Goal: Task Accomplishment & Management: Manage account settings

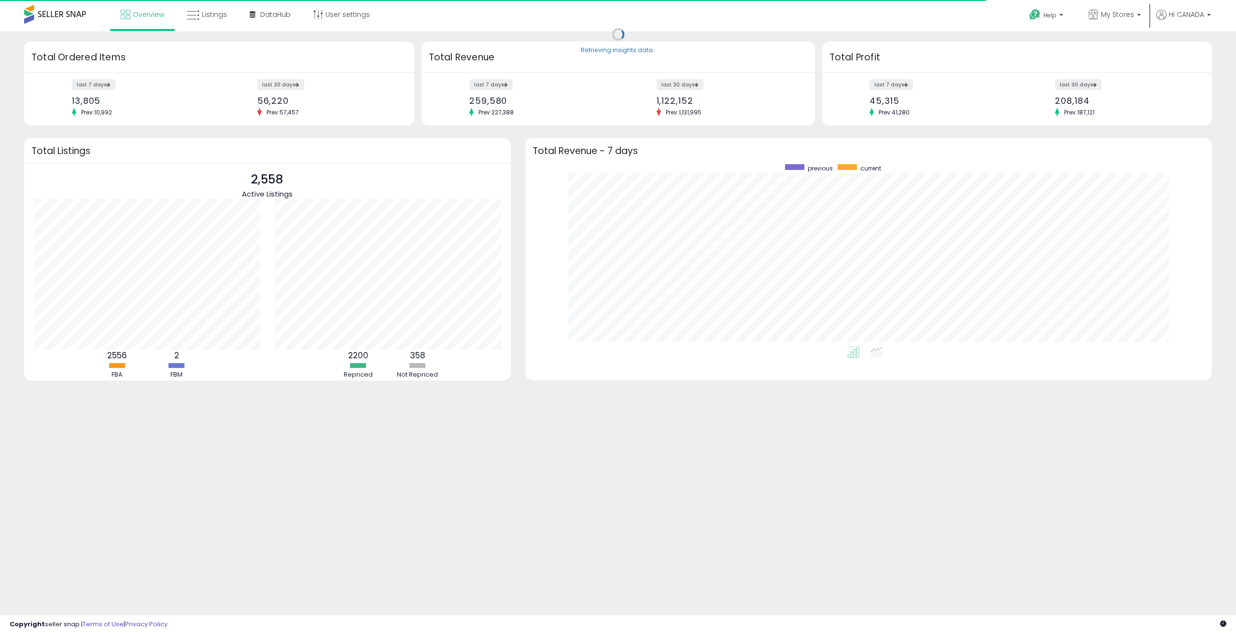
scroll to position [182, 667]
click at [356, 14] on link "User settings" at bounding box center [341, 14] width 71 height 29
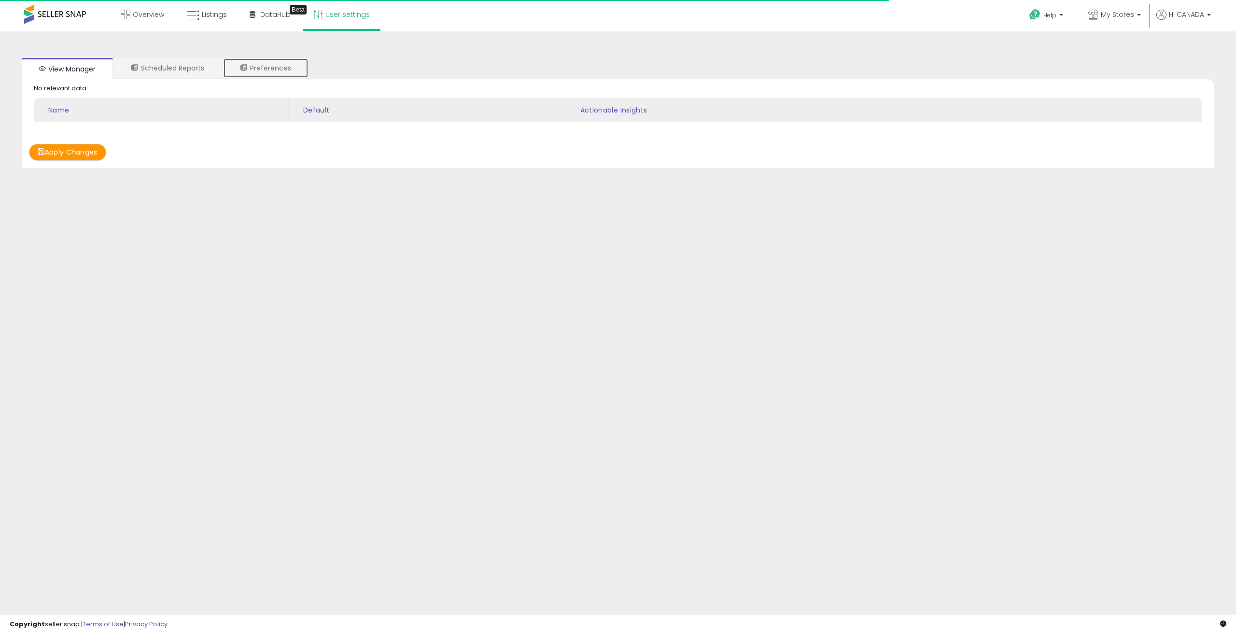
click at [276, 69] on link "Preferences" at bounding box center [265, 68] width 85 height 20
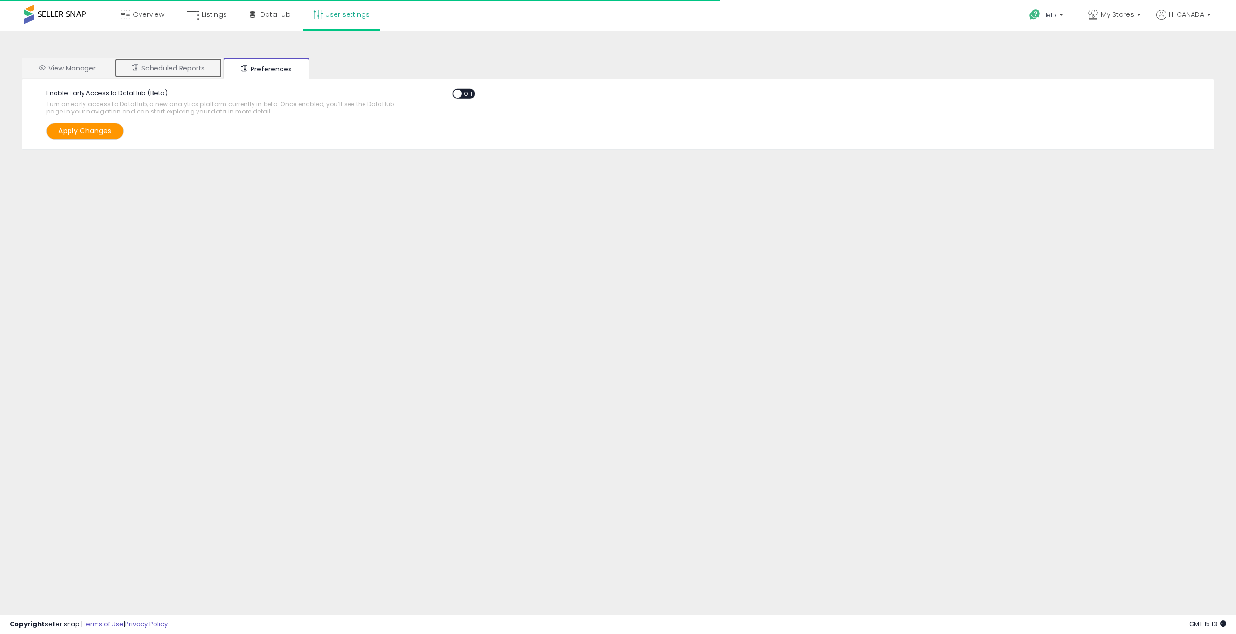
click at [185, 70] on link "Scheduled Reports" at bounding box center [168, 68] width 108 height 20
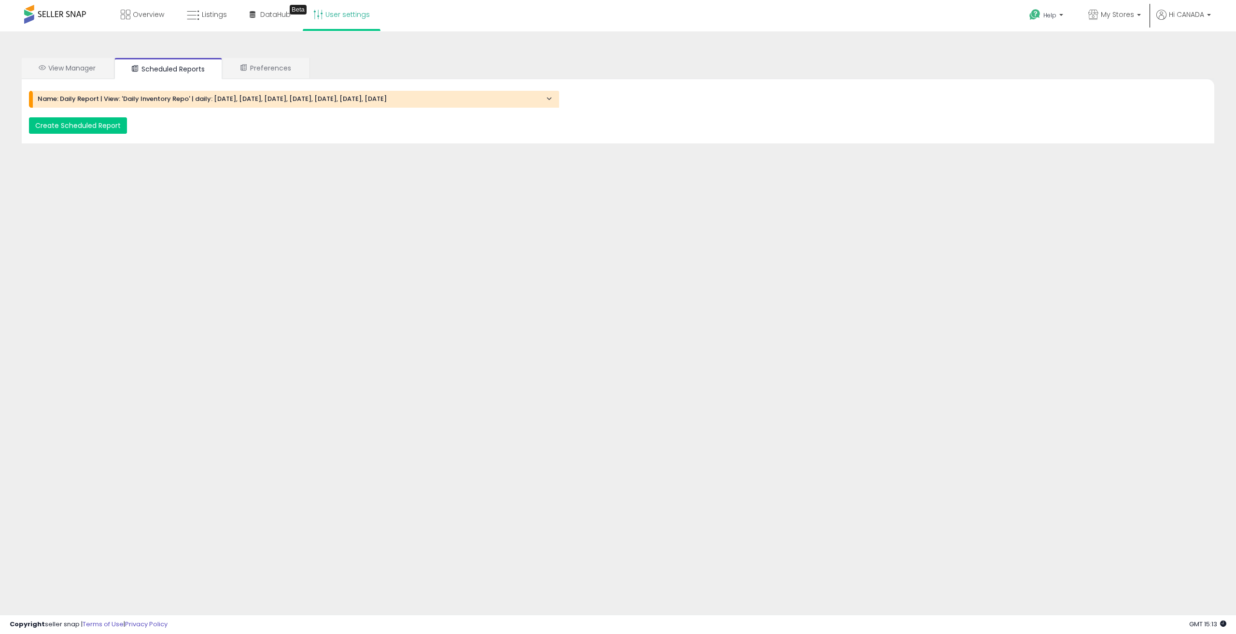
click at [354, 92] on div "Name: Daily Report | View: 'Daily Inventory Repo' | daily: [DATE], [DATE], [DAT…" at bounding box center [294, 99] width 530 height 16
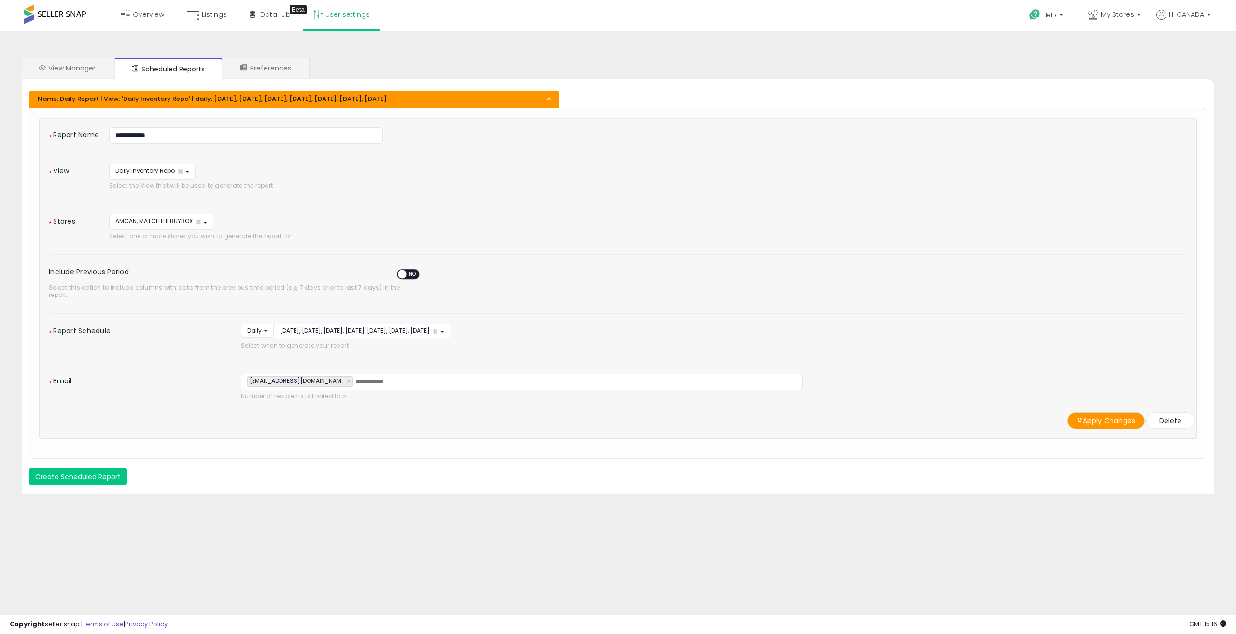
click at [517, 230] on div "Select one or more stores you wish to generate the report for" at bounding box center [386, 237] width 569 height 14
click at [165, 225] on span "AMCAN, MATCHTHEBUYBOX" at bounding box center [153, 221] width 77 height 8
click at [324, 190] on div "**********" at bounding box center [438, 179] width 672 height 30
click at [145, 173] on span "Daily Inventory Repo" at bounding box center [144, 171] width 59 height 8
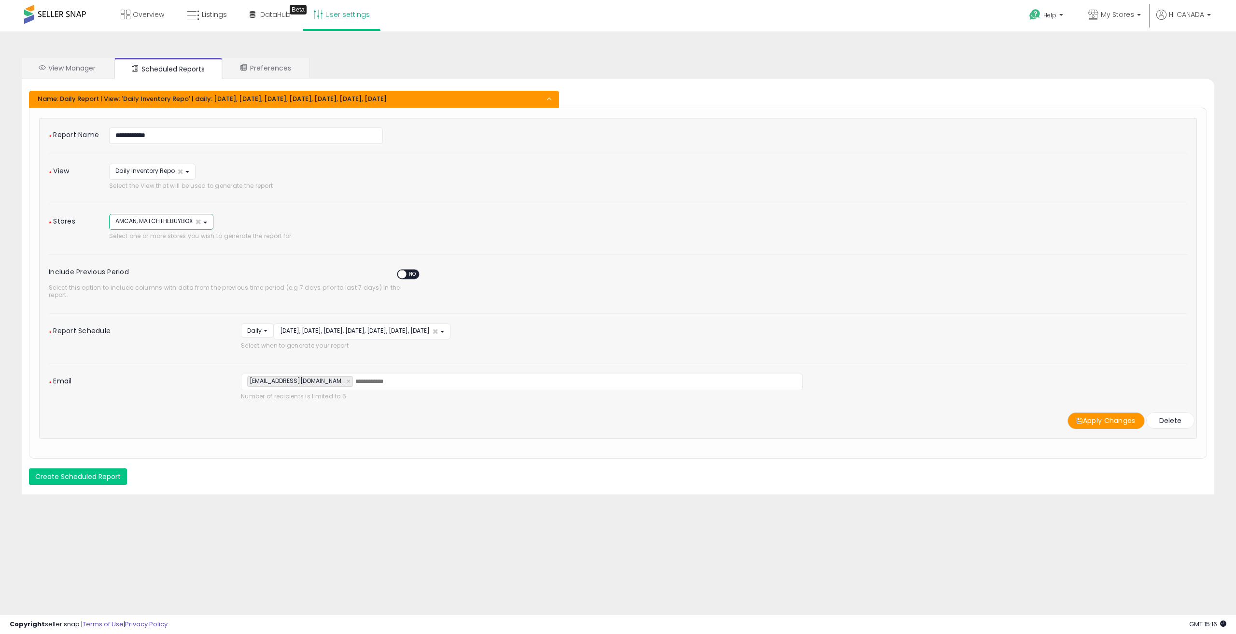
click at [155, 221] on span "AMCAN, MATCHTHEBUYBOX" at bounding box center [153, 221] width 77 height 8
click at [143, 170] on span "Daily Inventory Repo" at bounding box center [144, 171] width 59 height 8
click at [151, 220] on span "AMCAN, MATCHTHEBUYBOX" at bounding box center [153, 221] width 77 height 8
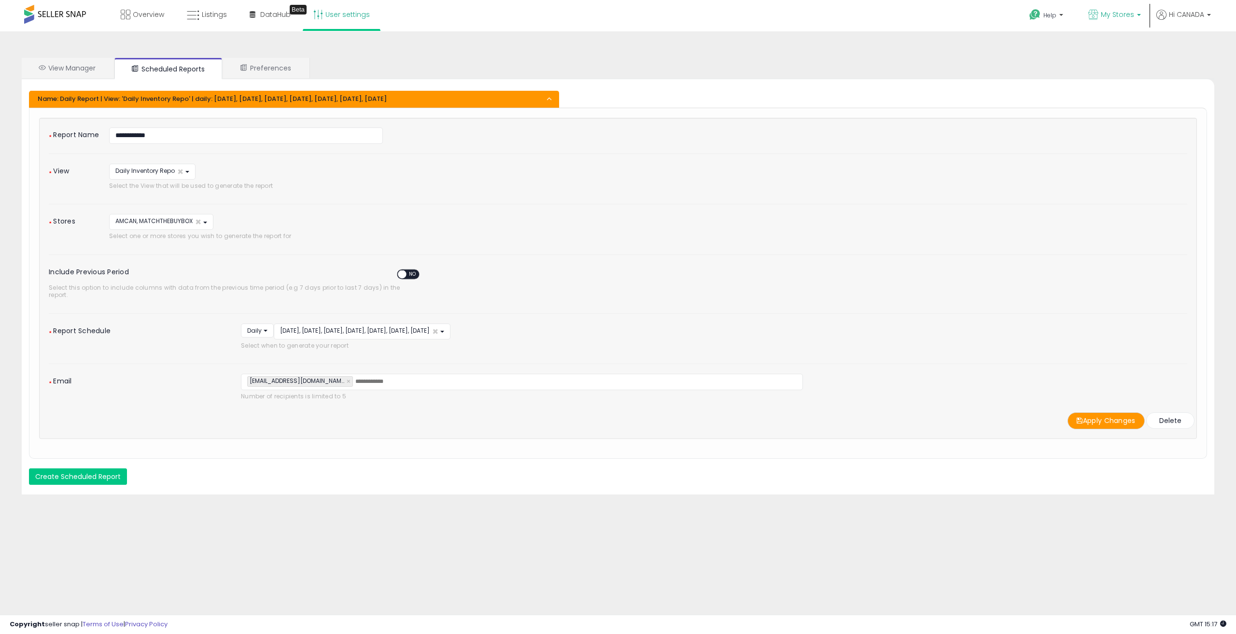
click at [1126, 12] on span "My Stores" at bounding box center [1116, 15] width 33 height 10
click at [144, 169] on span "Daily Inventory Repo" at bounding box center [144, 171] width 59 height 8
click at [412, 187] on span "Select the View that will be used to generate the report" at bounding box center [438, 185] width 658 height 7
click at [151, 174] on span "Daily Inventory Repo" at bounding box center [144, 171] width 59 height 8
click at [349, 230] on div "Select one or more stores you wish to generate the report for" at bounding box center [386, 237] width 569 height 14
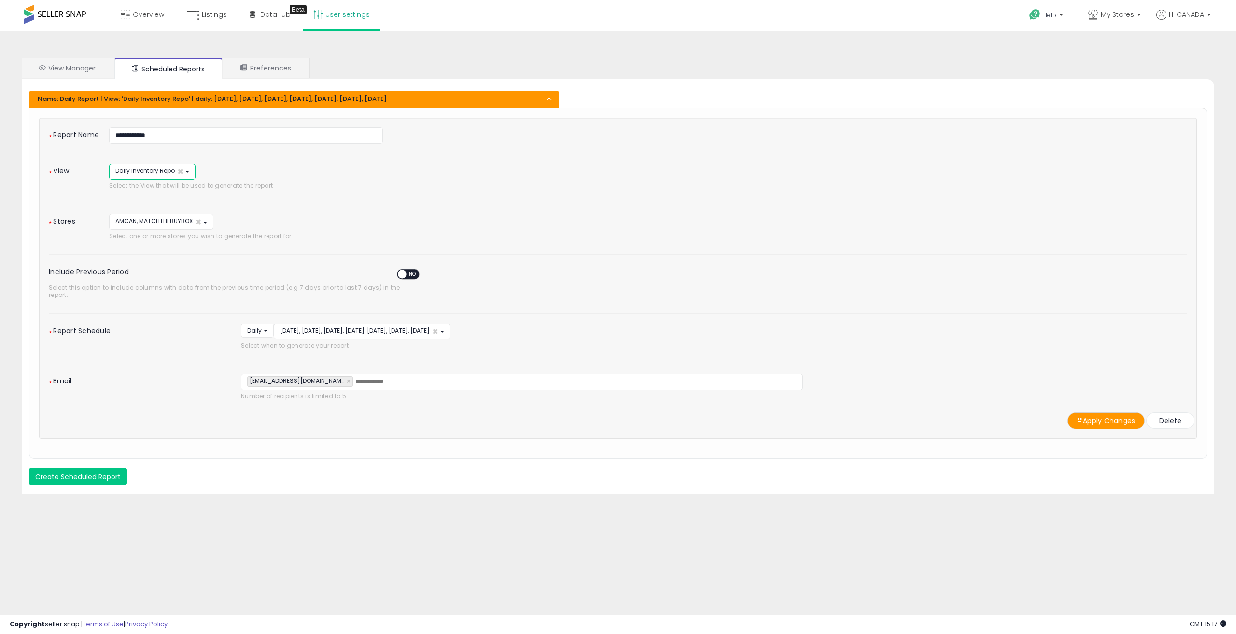
click at [143, 173] on span "Daily Inventory Repo" at bounding box center [144, 171] width 59 height 8
click at [647, 208] on div "**********" at bounding box center [618, 278] width 1138 height 302
click at [216, 16] on span "Listings" at bounding box center [214, 15] width 25 height 10
click at [160, 172] on span "Daily Inventory Repo" at bounding box center [144, 171] width 59 height 8
click at [453, 218] on div "**********" at bounding box center [390, 229] width 576 height 30
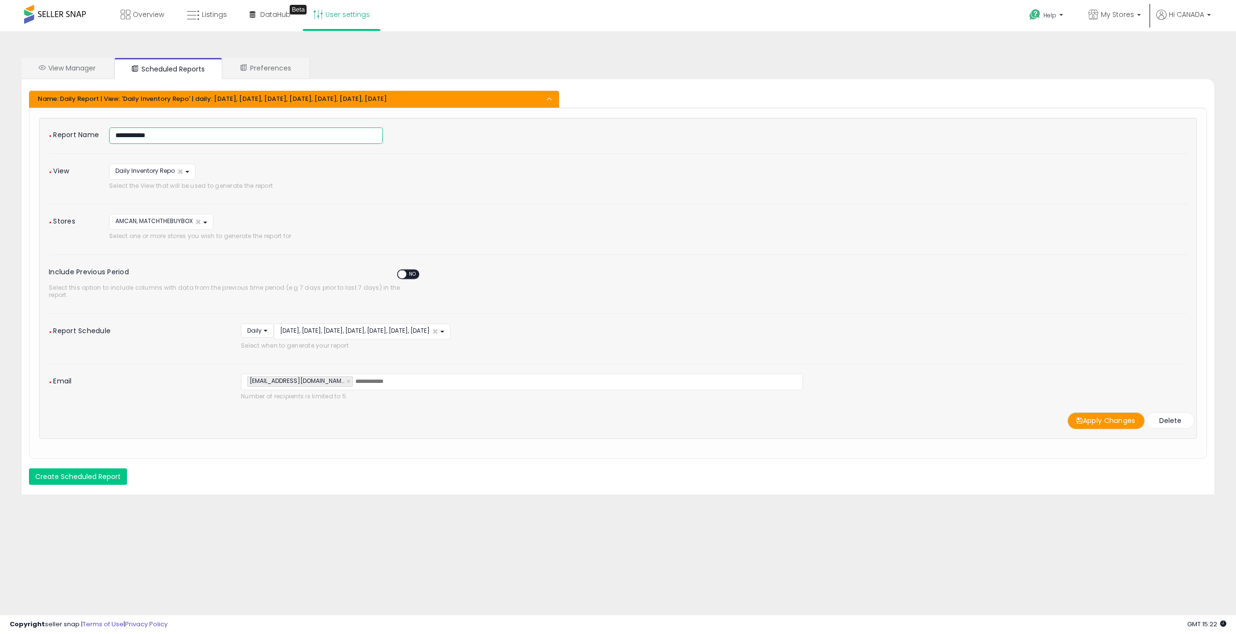
click at [180, 138] on input "**********" at bounding box center [246, 135] width 274 height 16
click at [154, 225] on button "AMCAN, MATCHTHEBUYBOX ×" at bounding box center [161, 222] width 104 height 16
click at [1148, 10] on li "My Stores Select All AMCAN" at bounding box center [1114, 16] width 74 height 33
click at [1121, 11] on span "My Stores" at bounding box center [1116, 15] width 33 height 10
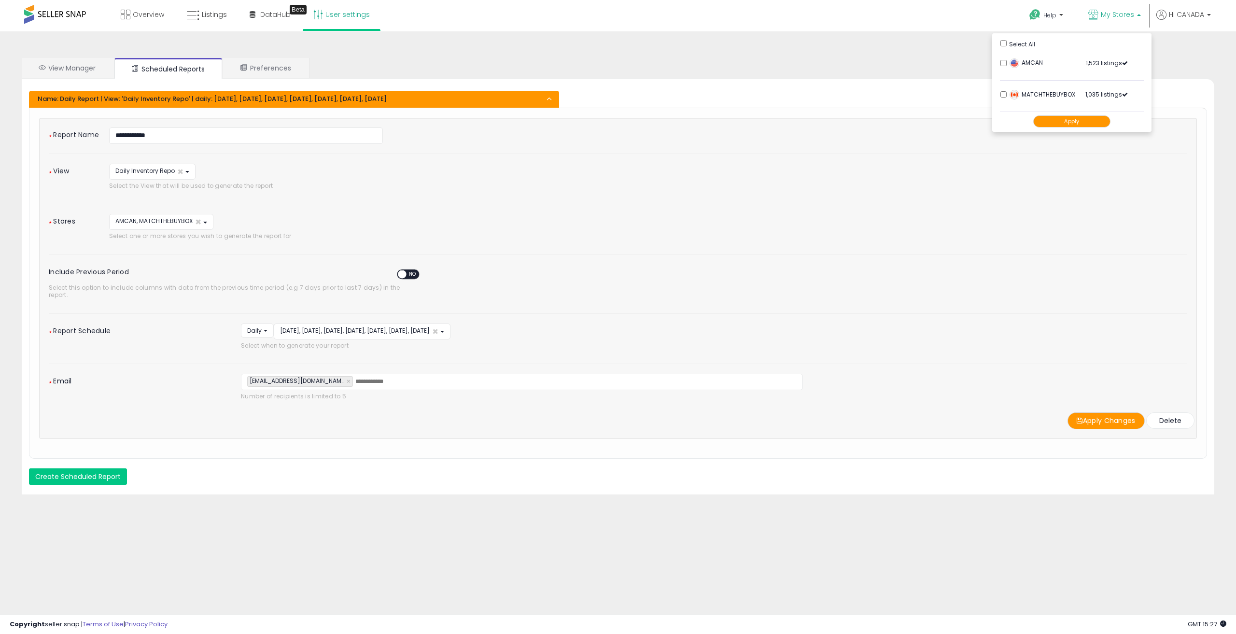
click at [1121, 11] on span "My Stores" at bounding box center [1116, 15] width 33 height 10
click at [1194, 10] on span "Hi CANADA" at bounding box center [1186, 15] width 35 height 10
click at [1118, 16] on span "My Stores" at bounding box center [1116, 15] width 33 height 10
click at [1120, 16] on span "My Stores" at bounding box center [1116, 15] width 33 height 10
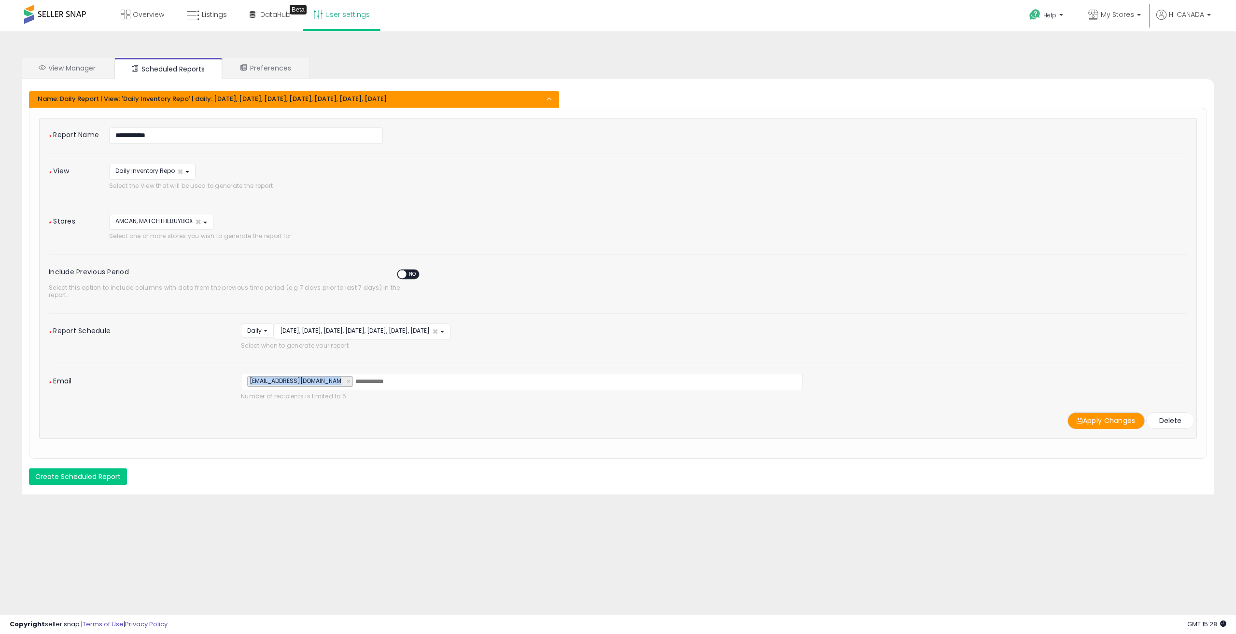
drag, startPoint x: 247, startPoint y: 372, endPoint x: 339, endPoint y: 373, distance: 91.7
click at [339, 376] on div "[EMAIL_ADDRESS][DOMAIN_NAME] ×" at bounding box center [300, 381] width 106 height 11
type input "**********"
drag, startPoint x: 340, startPoint y: 372, endPoint x: 250, endPoint y: 375, distance: 90.3
click at [250, 376] on span "[EMAIL_ADDRESS][DOMAIN_NAME]" at bounding box center [296, 380] width 97 height 8
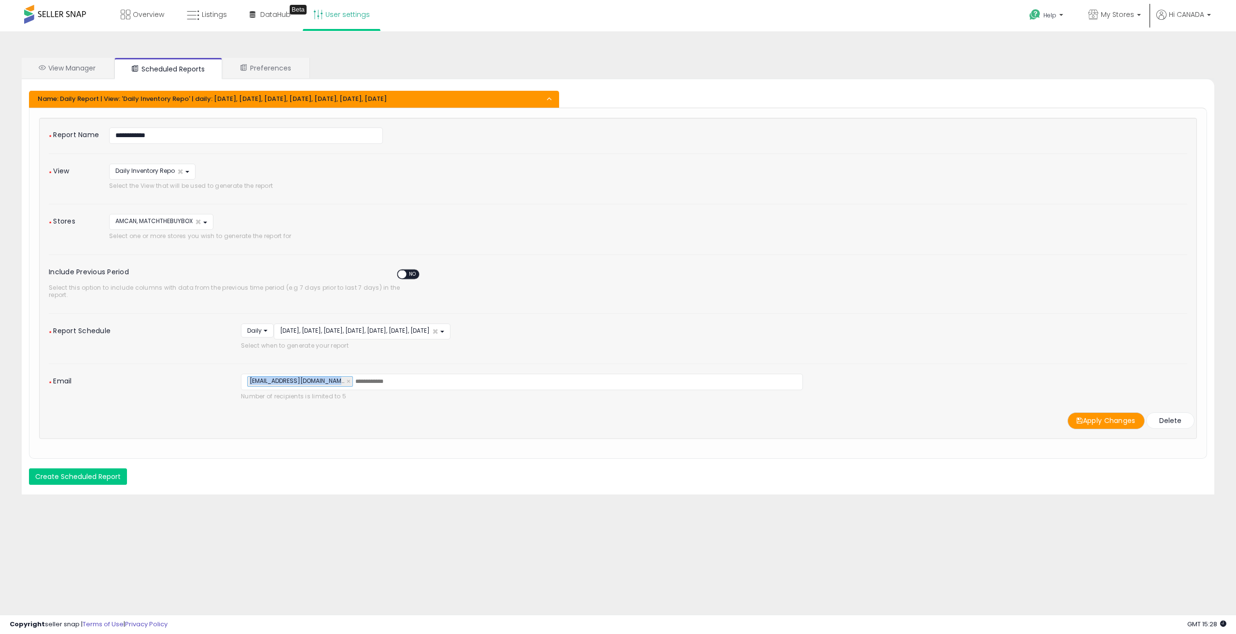
copy span "[EMAIL_ADDRESS][DOMAIN_NAME]"
drag, startPoint x: 250, startPoint y: 375, endPoint x: 338, endPoint y: 375, distance: 87.8
click at [338, 376] on span "[EMAIL_ADDRESS][DOMAIN_NAME]" at bounding box center [296, 380] width 97 height 8
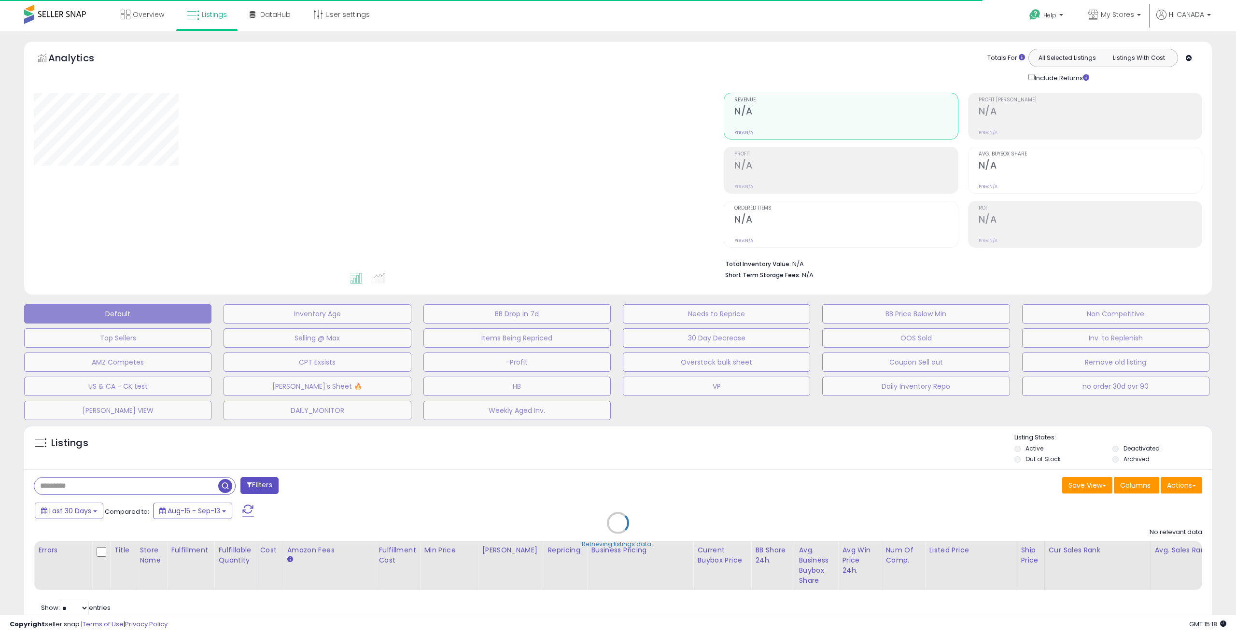
select select "**"
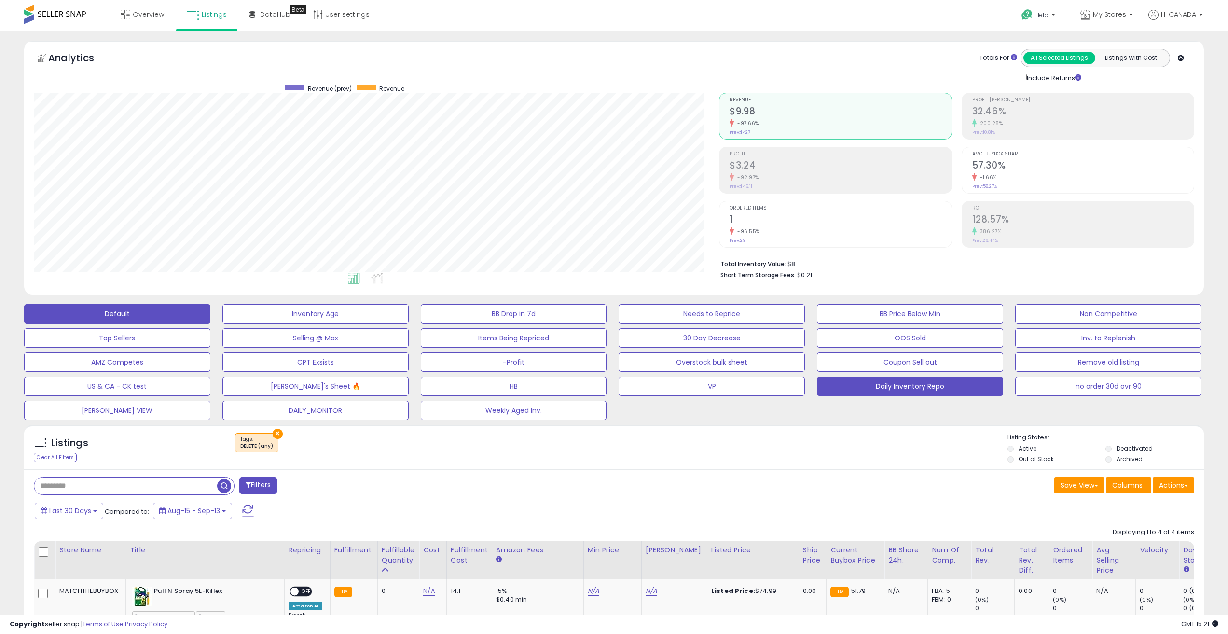
click at [931, 385] on button "Daily Inventory Repo" at bounding box center [910, 385] width 186 height 19
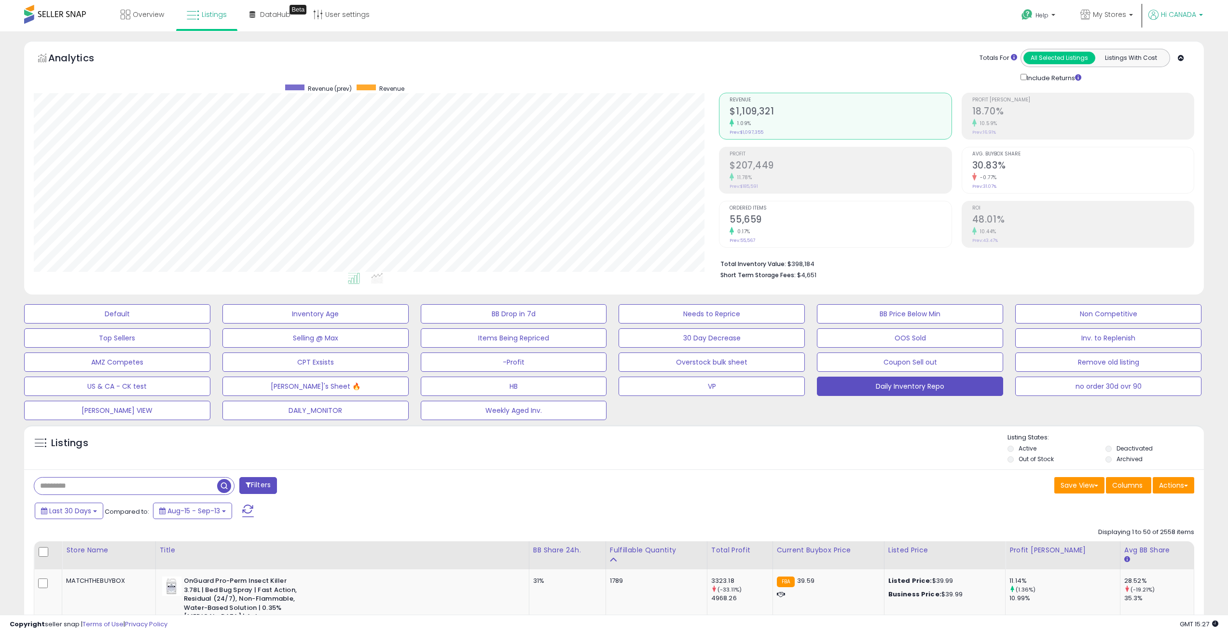
click at [1175, 17] on span "Hi CANADA" at bounding box center [1178, 15] width 35 height 10
click at [1177, 17] on span "Hi CANADA" at bounding box center [1178, 15] width 35 height 10
click at [1120, 13] on span "My Stores" at bounding box center [1109, 15] width 33 height 10
click at [1122, 13] on span "My Stores" at bounding box center [1109, 15] width 33 height 10
